Goal: Task Accomplishment & Management: Manage account settings

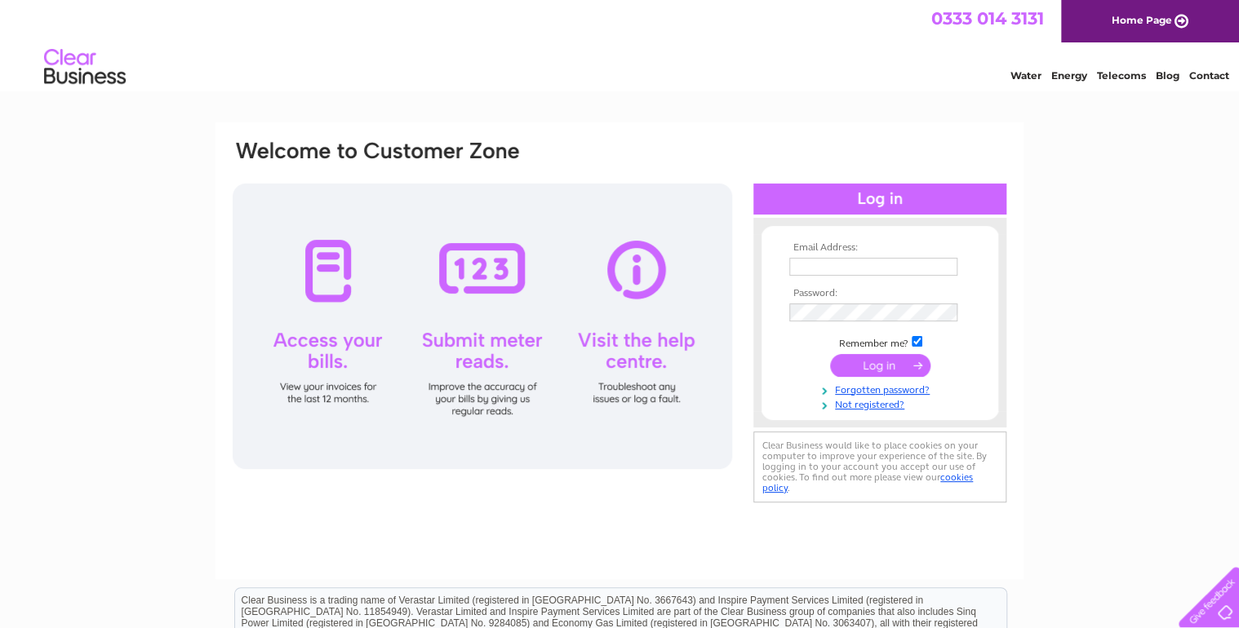
type input "simon@pageantgraphics.co.uk"
click at [877, 368] on input "submit" at bounding box center [880, 365] width 100 height 23
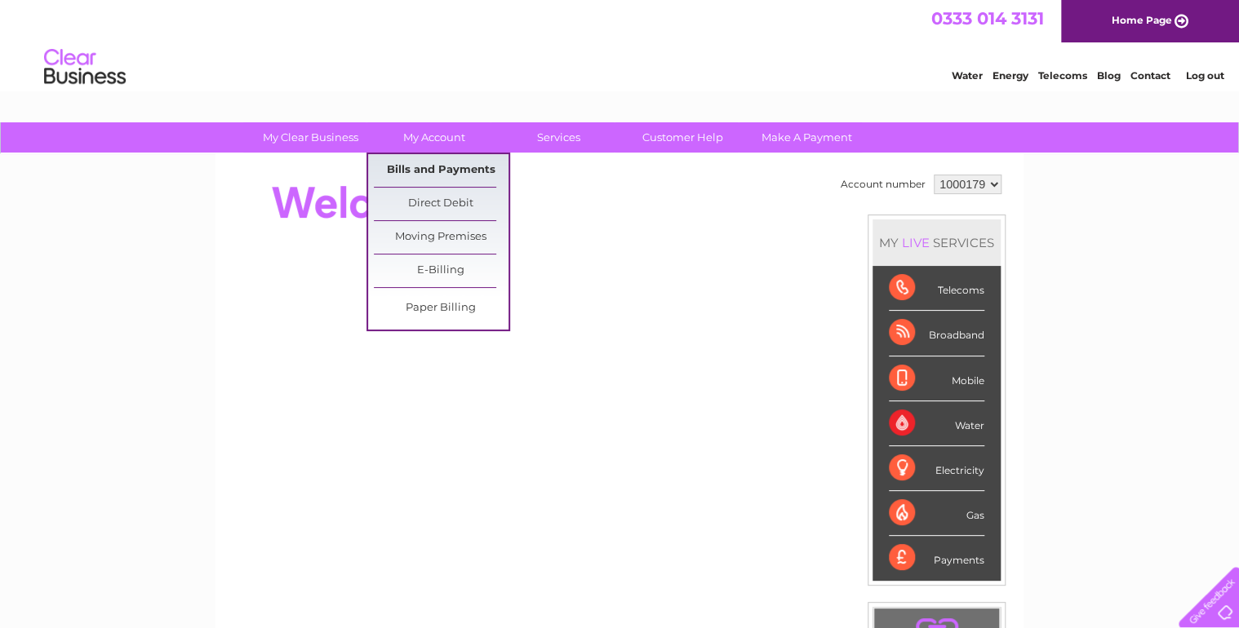
click at [421, 164] on link "Bills and Payments" at bounding box center [441, 170] width 135 height 33
click at [424, 166] on link "Bills and Payments" at bounding box center [441, 170] width 135 height 33
click at [437, 168] on link "Bills and Payments" at bounding box center [441, 170] width 135 height 33
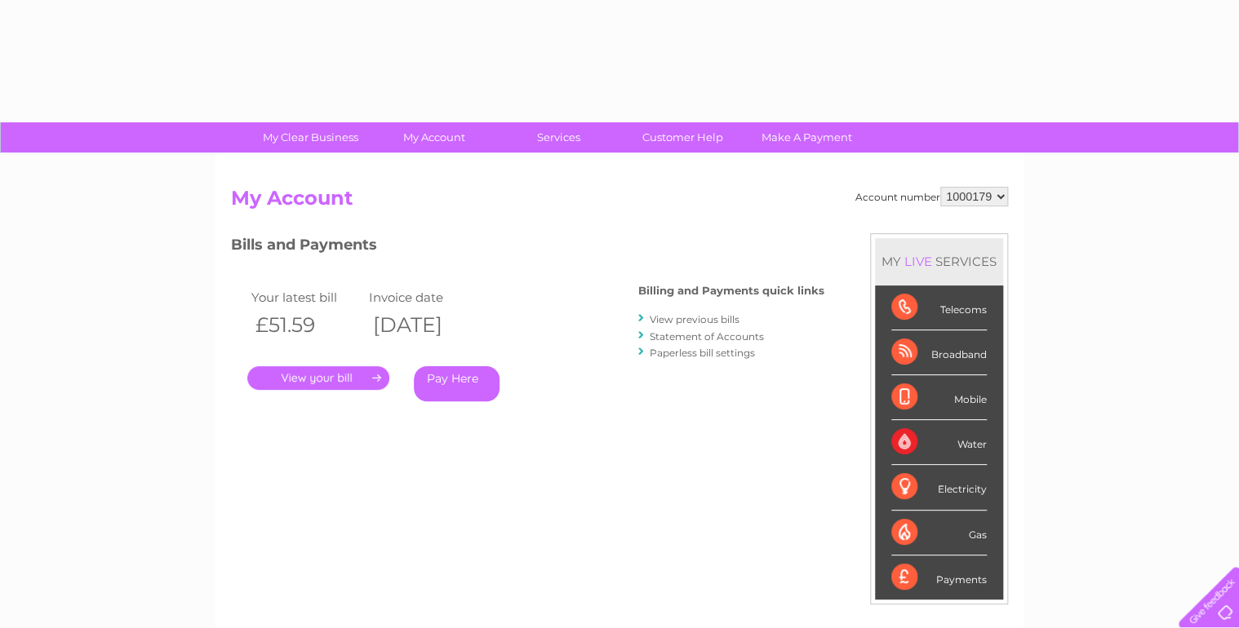
click at [306, 375] on link "." at bounding box center [318, 378] width 142 height 24
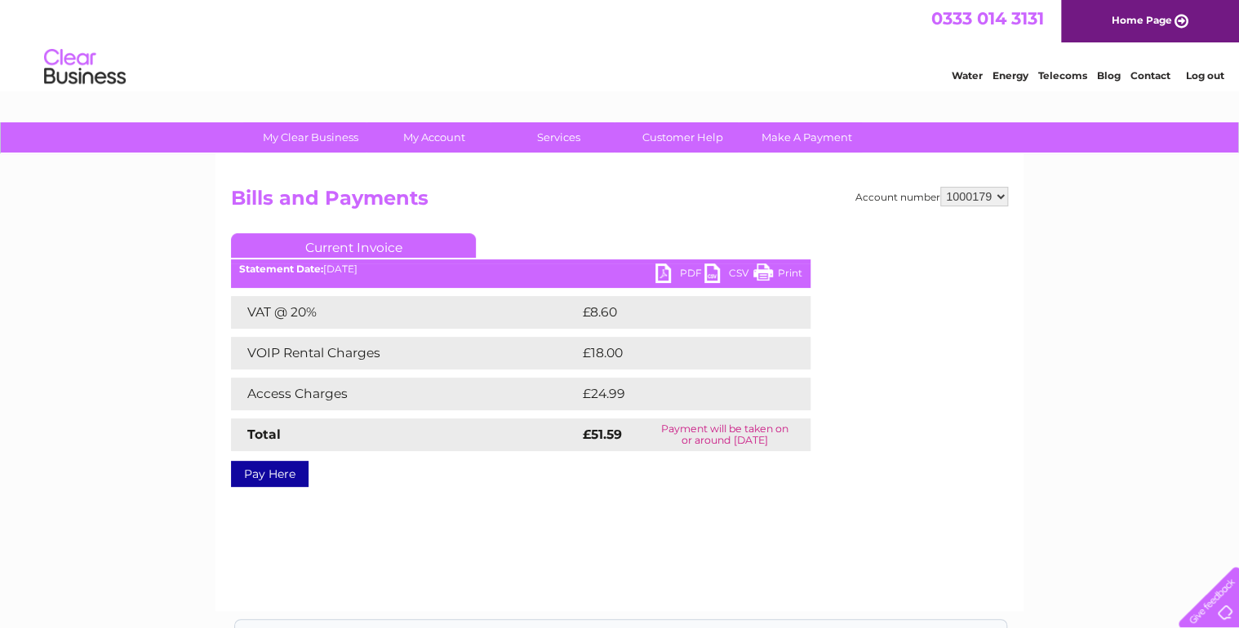
click at [663, 282] on link "PDF" at bounding box center [679, 276] width 49 height 24
click at [659, 273] on link "PDF" at bounding box center [679, 276] width 49 height 24
